Goal: Information Seeking & Learning: Learn about a topic

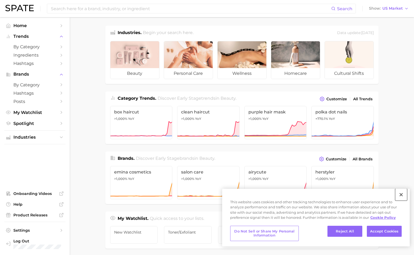
click at [401, 196] on button "Close" at bounding box center [402, 195] width 12 height 12
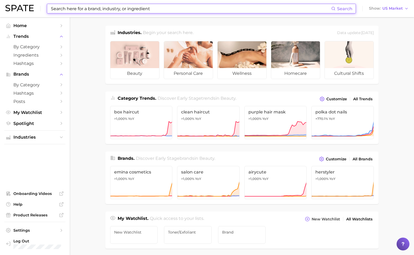
click at [118, 9] on input at bounding box center [190, 8] width 281 height 9
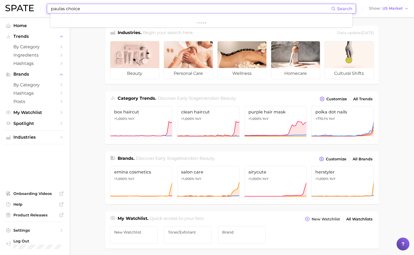
type input "paulas choice"
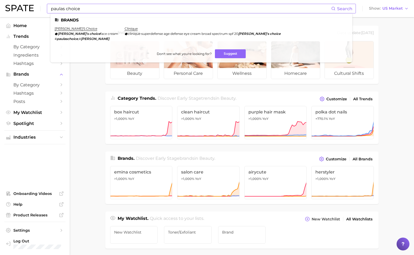
click at [340, 9] on span "Search" at bounding box center [344, 8] width 15 height 5
click at [335, 8] on icon at bounding box center [334, 8] width 4 height 4
click at [347, 7] on span "Search" at bounding box center [344, 8] width 15 height 5
click at [334, 8] on circle at bounding box center [333, 8] width 3 height 3
click at [69, 29] on link "[PERSON_NAME]'s choice" at bounding box center [76, 29] width 43 height 4
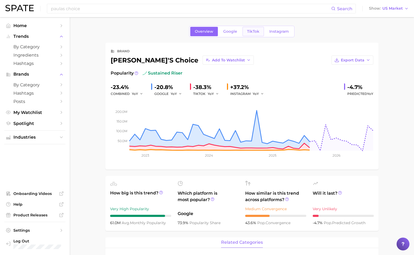
click at [256, 34] on link "TikTok" at bounding box center [253, 31] width 21 height 9
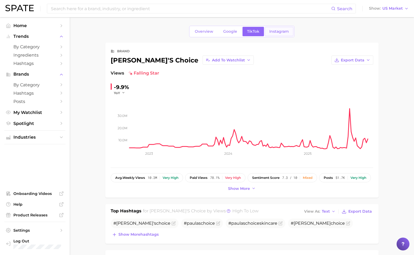
click at [286, 32] on span "Instagram" at bounding box center [280, 31] width 20 height 5
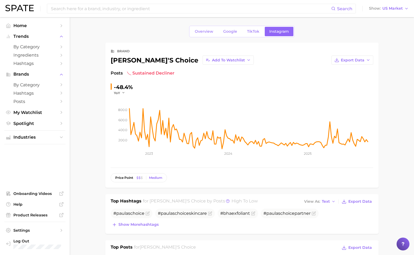
click at [251, 26] on div "Overview Google TikTok Instagram" at bounding box center [241, 32] width 105 height 12
click at [251, 28] on link "TikTok" at bounding box center [253, 31] width 21 height 9
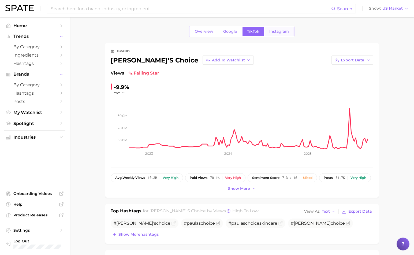
click at [275, 30] on span "Instagram" at bounding box center [280, 31] width 20 height 5
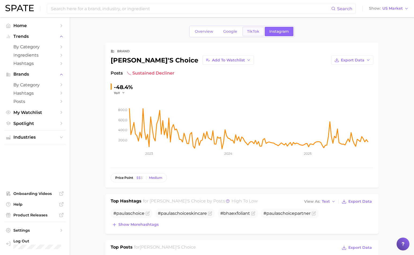
click at [254, 33] on span "TikTok" at bounding box center [253, 31] width 12 height 5
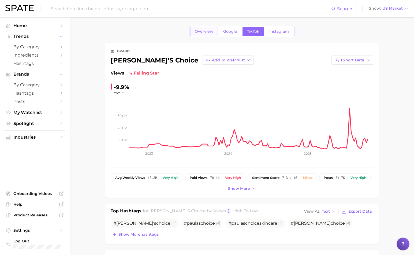
click at [207, 34] on link "Overview" at bounding box center [204, 31] width 28 height 9
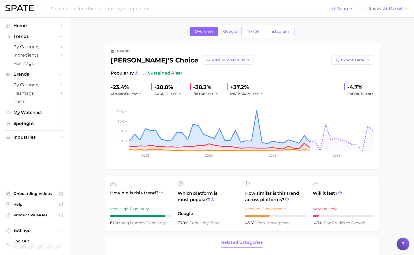
click at [235, 32] on span "Google" at bounding box center [230, 31] width 14 height 5
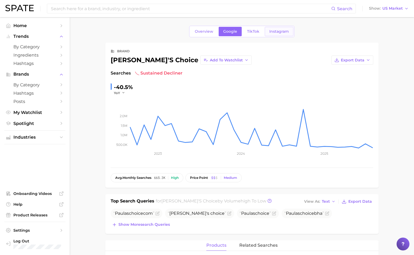
click at [271, 33] on span "Instagram" at bounding box center [280, 31] width 20 height 5
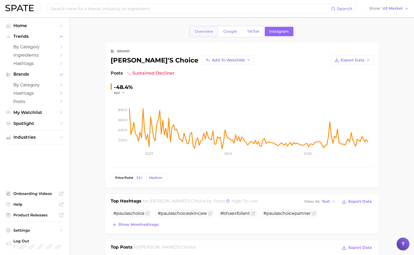
click at [201, 31] on span "Overview" at bounding box center [204, 31] width 19 height 5
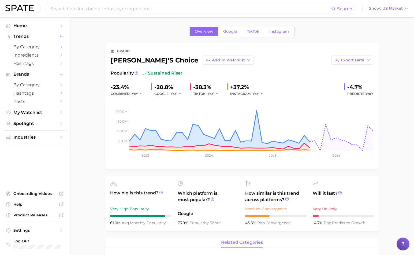
click at [241, 88] on div "+37.2%" at bounding box center [249, 87] width 38 height 9
click at [282, 29] on span "Instagram" at bounding box center [280, 31] width 20 height 5
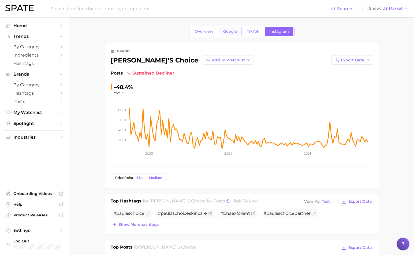
click at [230, 34] on link "Google" at bounding box center [230, 31] width 23 height 9
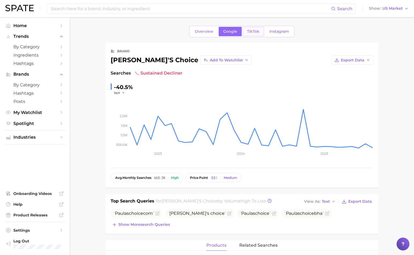
click at [256, 30] on span "TikTok" at bounding box center [253, 31] width 12 height 5
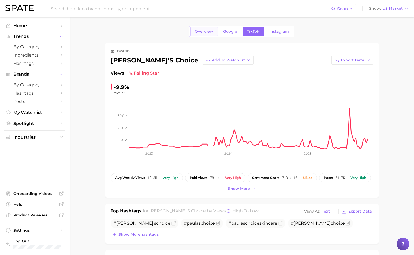
click at [204, 33] on span "Overview" at bounding box center [204, 31] width 19 height 5
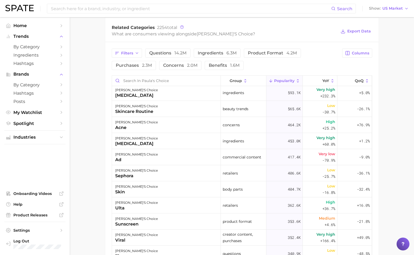
scroll to position [166, 0]
